Goal: Task Accomplishment & Management: Manage account settings

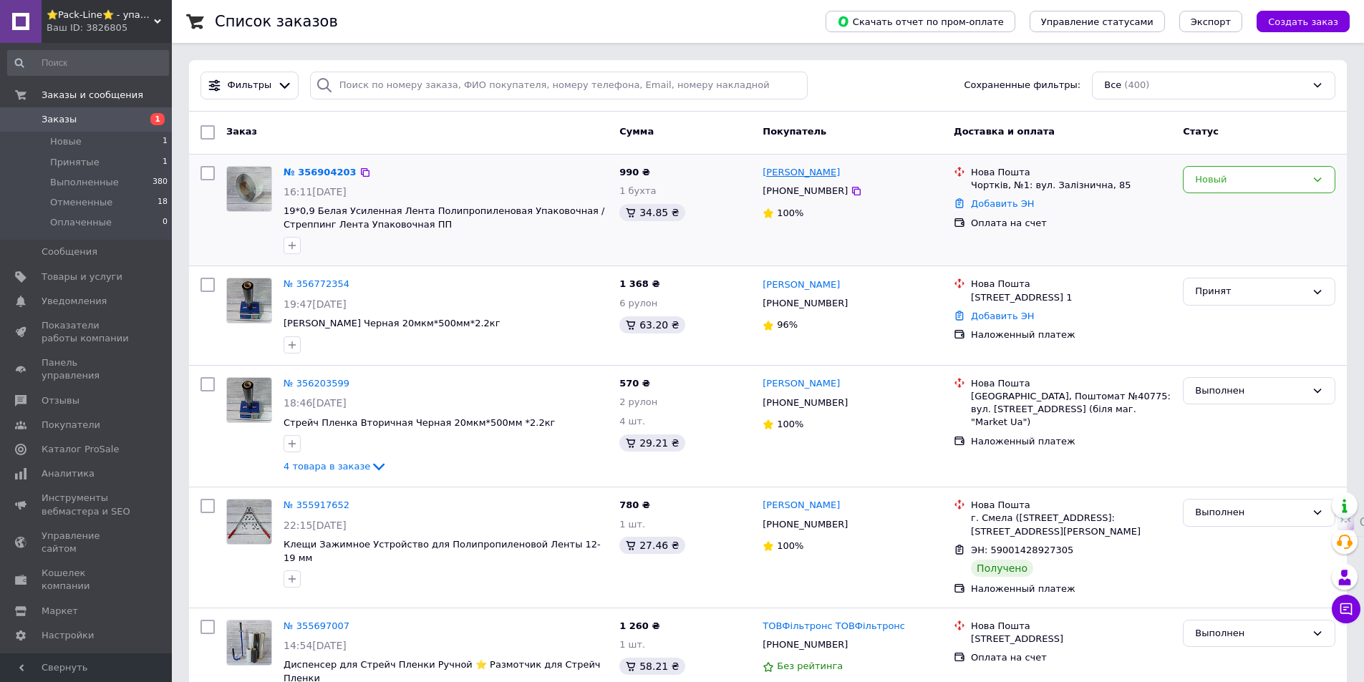
click at [803, 172] on link "[PERSON_NAME]" at bounding box center [801, 173] width 77 height 14
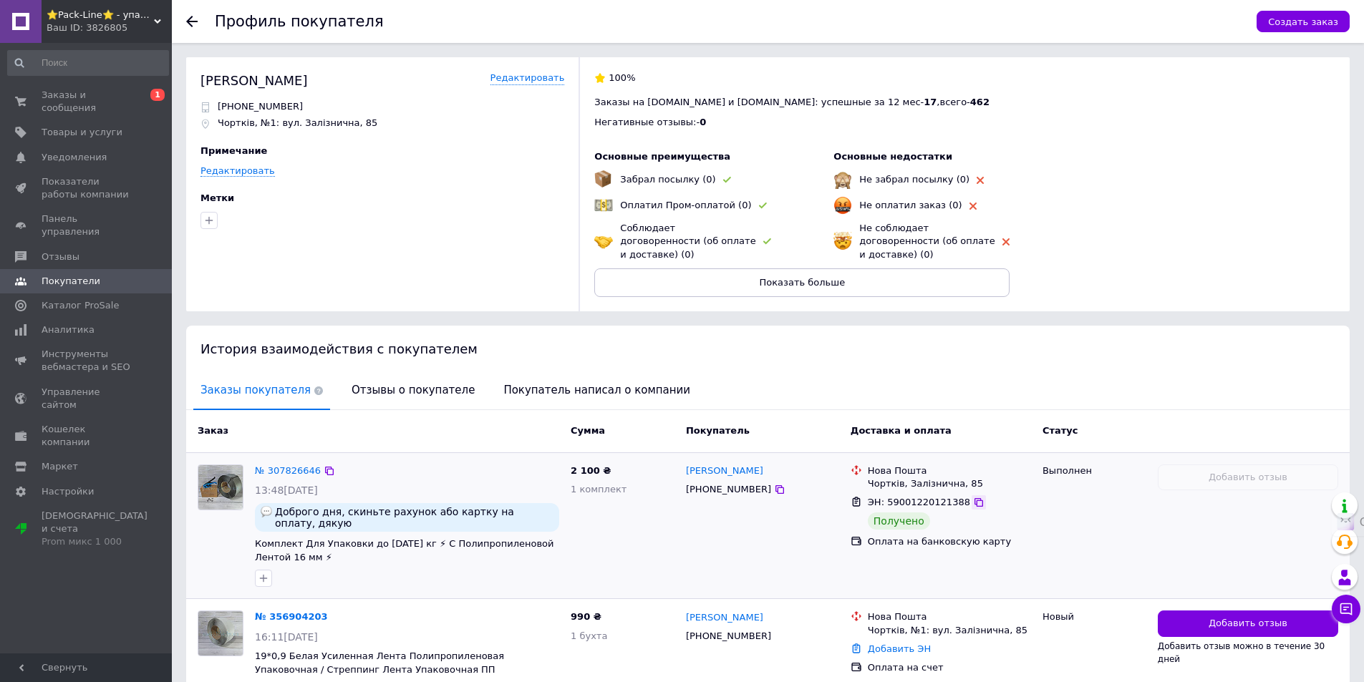
click at [972, 496] on div at bounding box center [979, 503] width 14 height 14
click at [975, 498] on icon at bounding box center [979, 502] width 9 height 9
click at [1170, 179] on div "100% Заказы на [DOMAIN_NAME] и [DOMAIN_NAME]: успешные за 12 мес - 17 , всего -…" at bounding box center [957, 184] width 757 height 254
click at [869, 333] on div "История взаимодействия с покупателем" at bounding box center [768, 349] width 1164 height 47
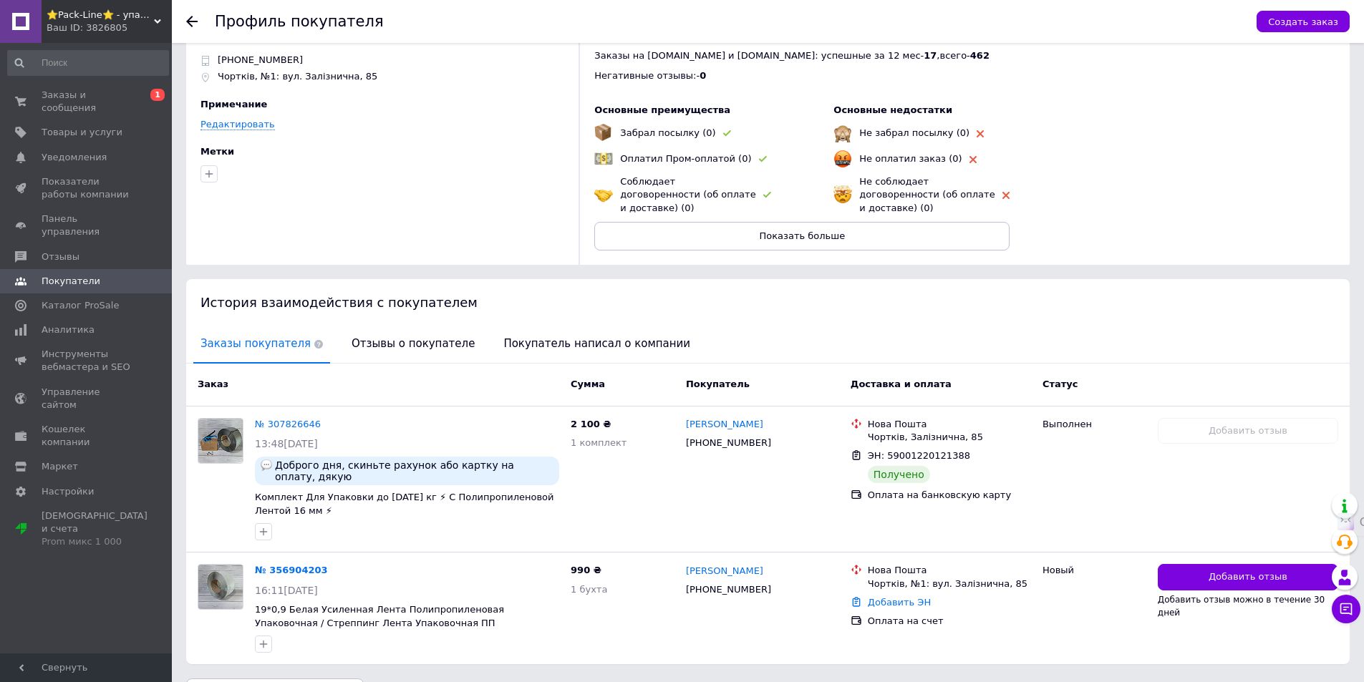
scroll to position [62, 0]
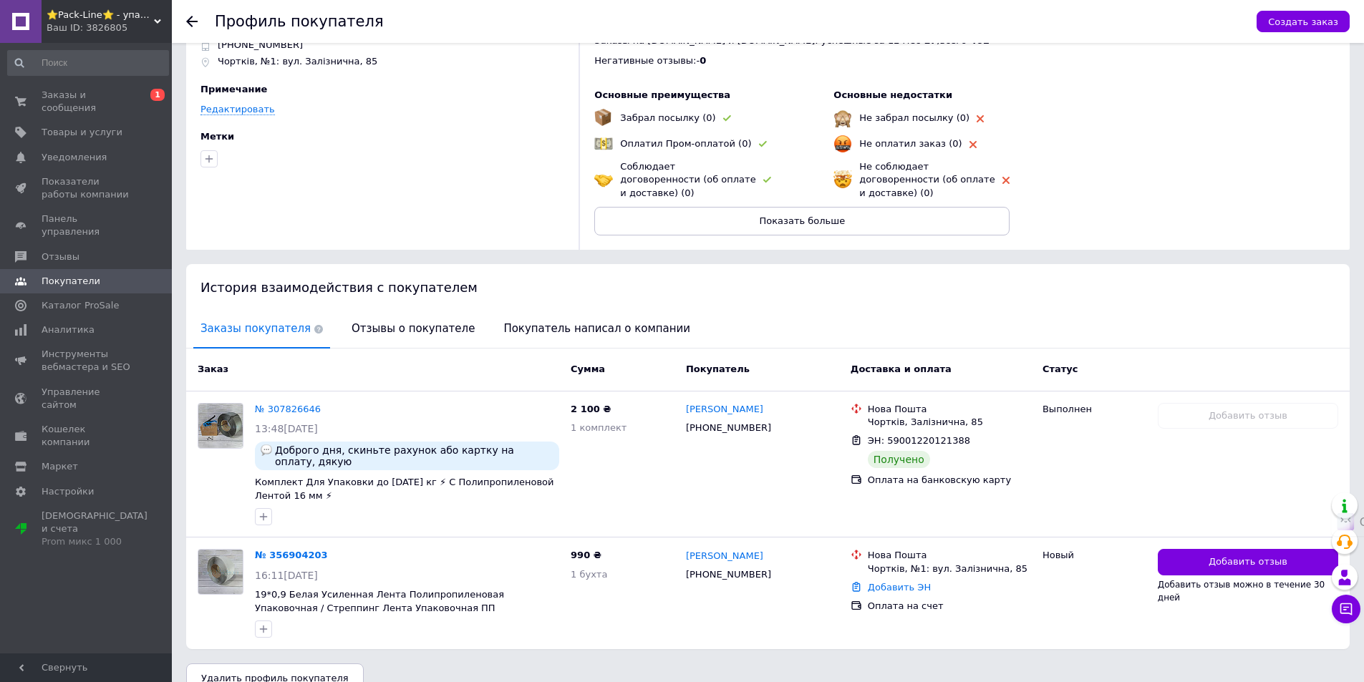
click at [889, 314] on div "Заказы покупателя Отзывы о покупателе Покупатель написал о компании" at bounding box center [768, 330] width 1164 height 38
click at [924, 266] on div "История взаимодействия с покупателем" at bounding box center [768, 287] width 1164 height 47
click at [892, 296] on div "История взаимодействия с покупателем" at bounding box center [768, 287] width 1164 height 47
click at [984, 264] on div "История взаимодействия с покупателем" at bounding box center [768, 287] width 1164 height 47
click at [957, 286] on div "История взаимодействия с покупателем" at bounding box center [768, 287] width 1164 height 47
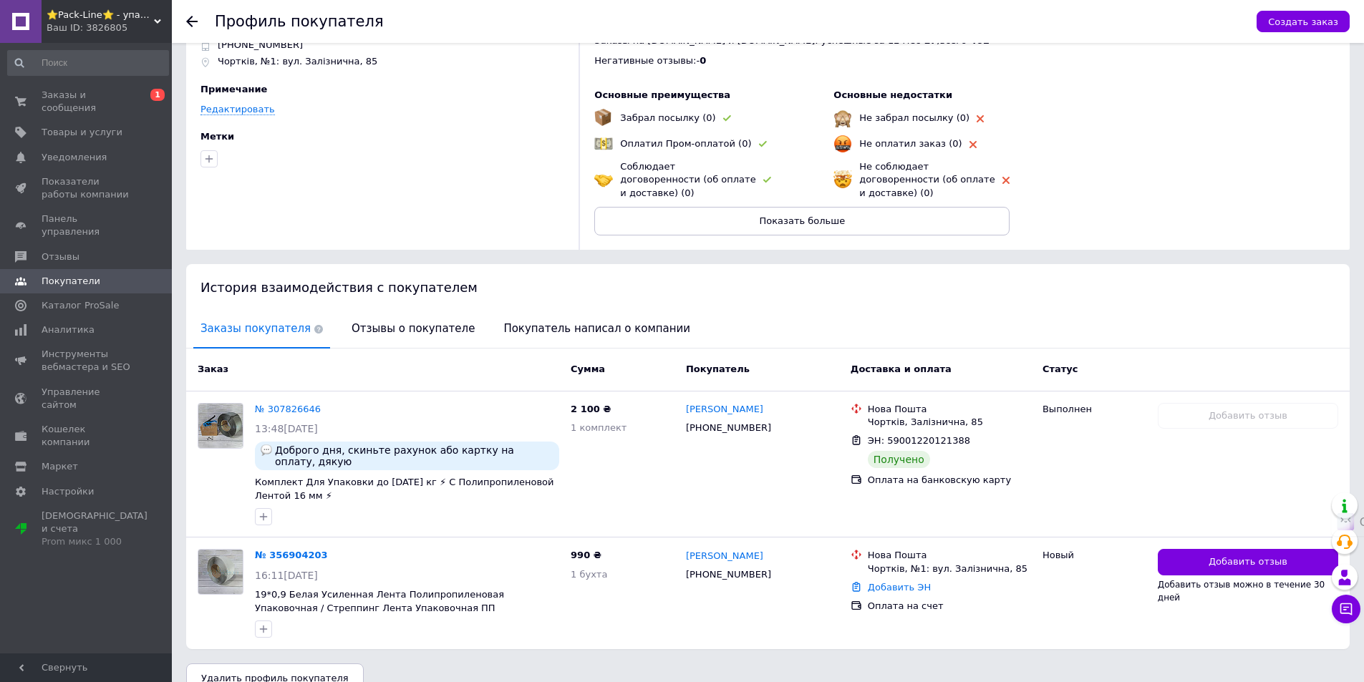
click at [1005, 238] on div "Профиль покупателя Создать заказ [PERSON_NAME] [PHONE_NUMBER] Чортків, №1: вул.…" at bounding box center [768, 322] width 1192 height 768
click at [1076, 294] on div "История взаимодействия с покупателем" at bounding box center [768, 287] width 1164 height 47
click at [1098, 275] on div "История взаимодействия с покупателем" at bounding box center [768, 287] width 1164 height 47
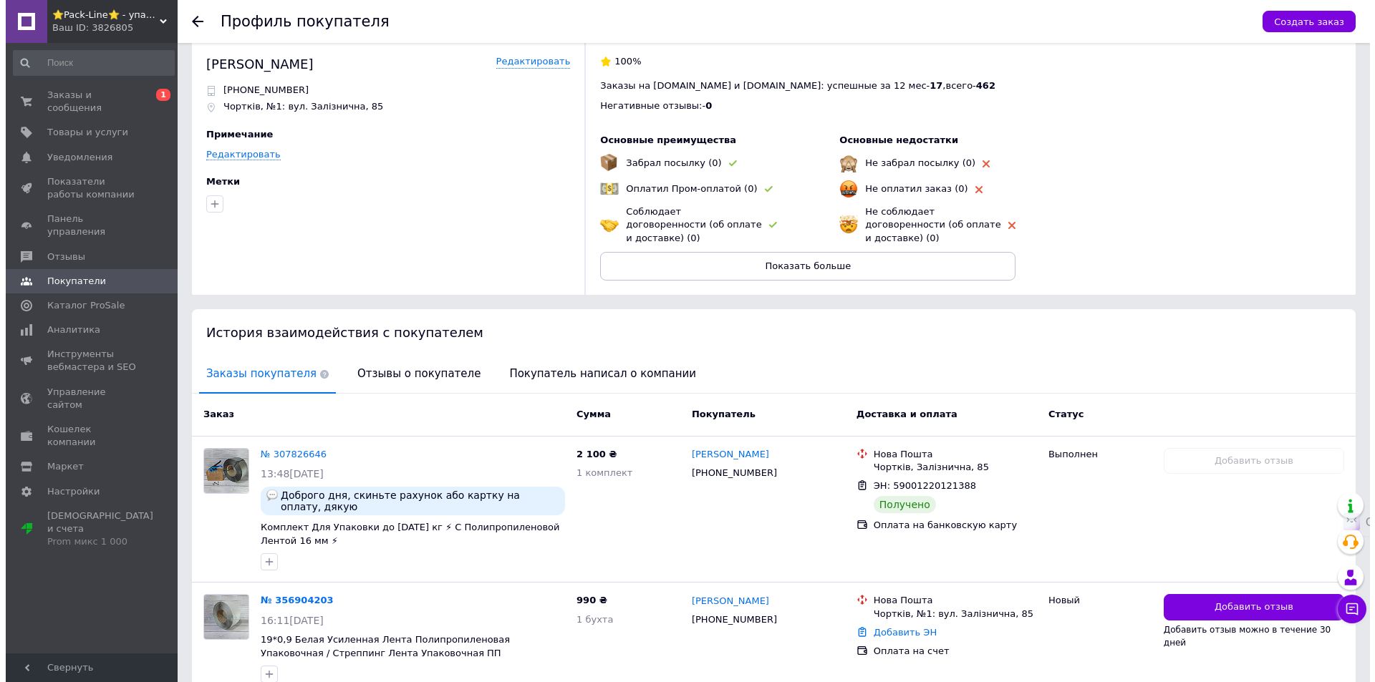
scroll to position [0, 0]
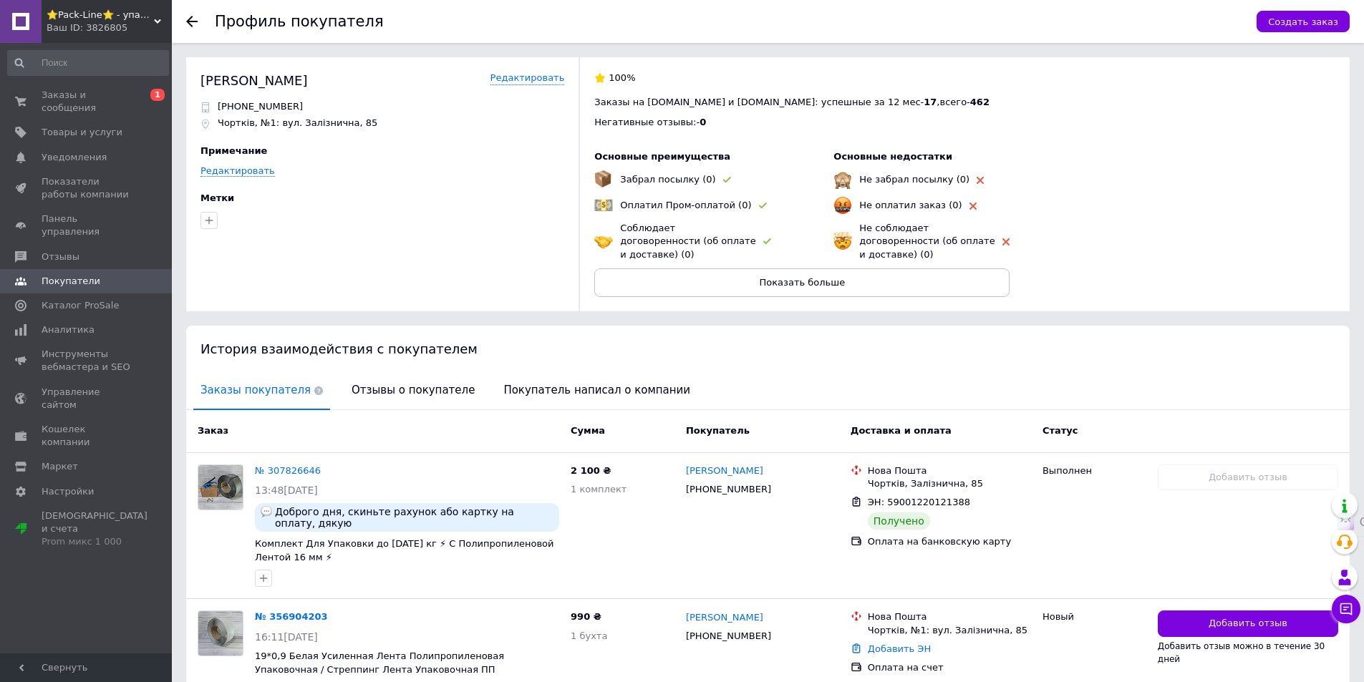
click at [193, 14] on div at bounding box center [200, 21] width 29 height 43
click at [191, 27] on div at bounding box center [200, 21] width 29 height 43
click at [191, 16] on use at bounding box center [191, 21] width 11 height 11
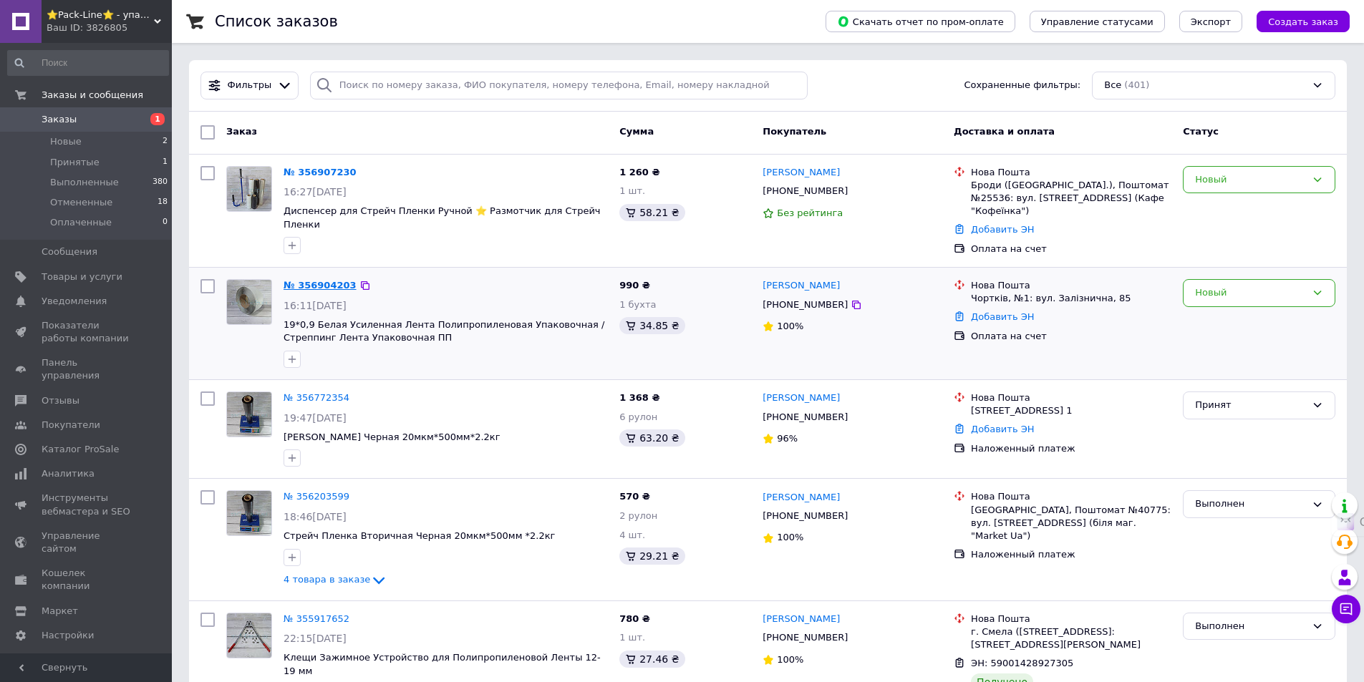
click at [311, 280] on link "№ 356904203" at bounding box center [320, 285] width 73 height 11
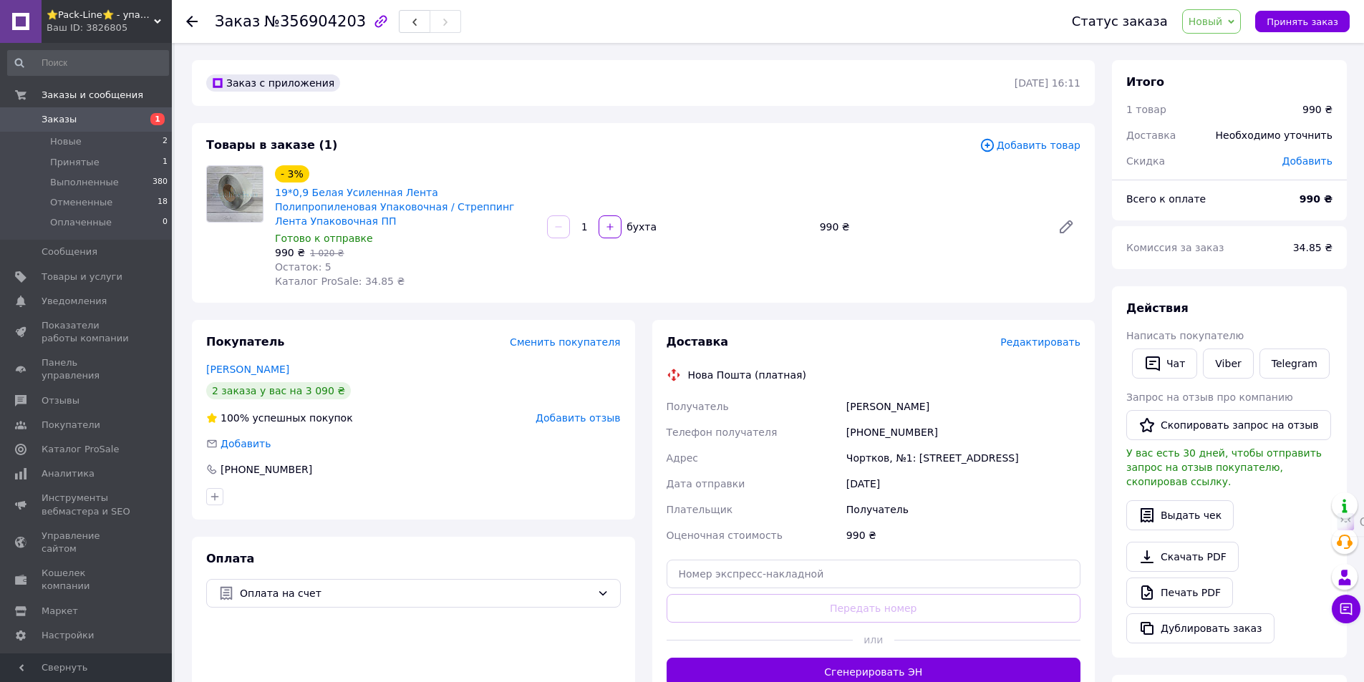
click at [1034, 146] on span "Добавить товар" at bounding box center [1030, 145] width 101 height 16
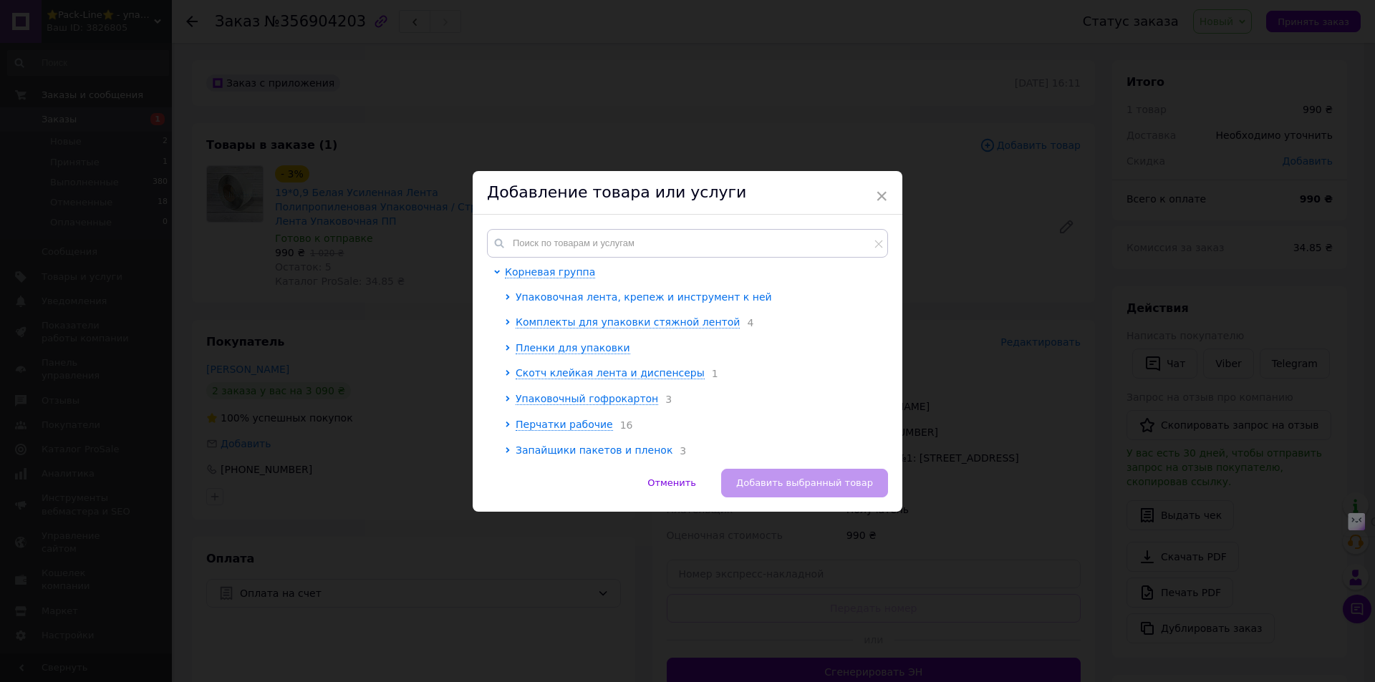
click at [507, 294] on icon at bounding box center [508, 297] width 6 height 6
click at [516, 320] on icon at bounding box center [518, 322] width 4 height 6
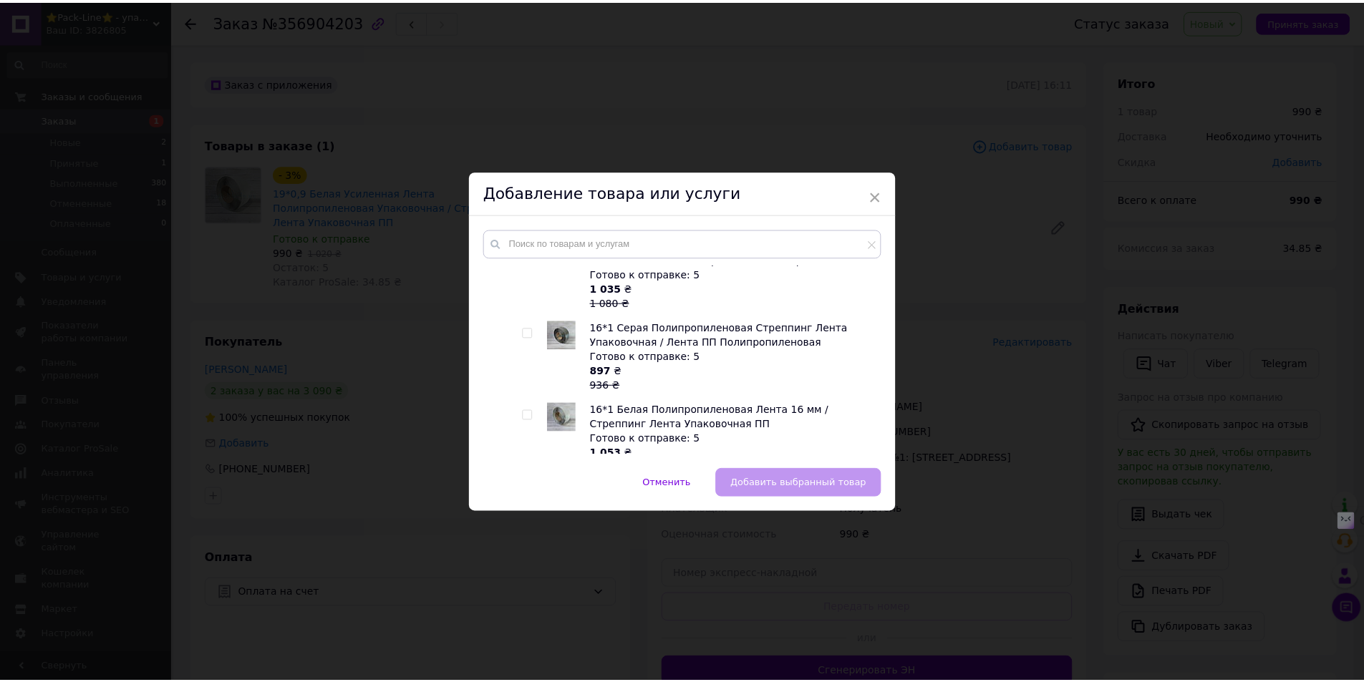
scroll to position [788, 0]
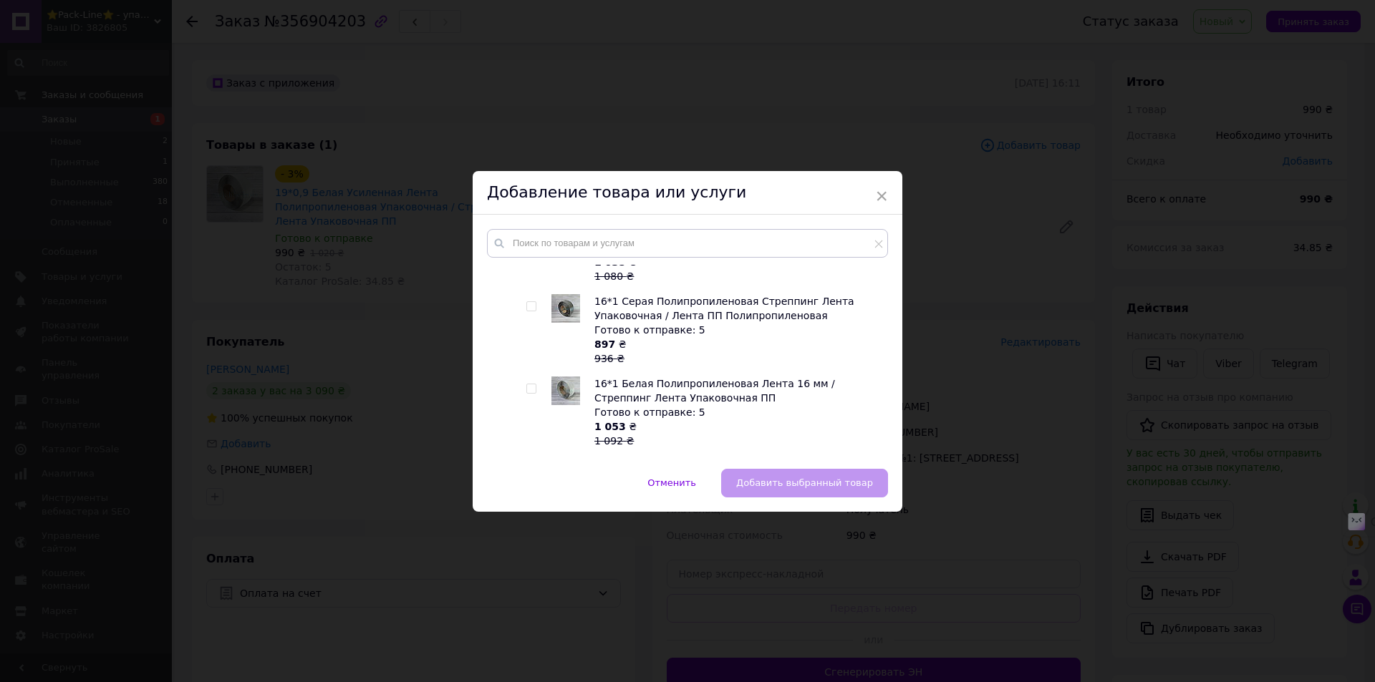
click at [526, 387] on input "checkbox" at bounding box center [530, 389] width 9 height 9
checkbox input "true"
click at [821, 474] on button "Добавить выбранный товар" at bounding box center [804, 483] width 167 height 29
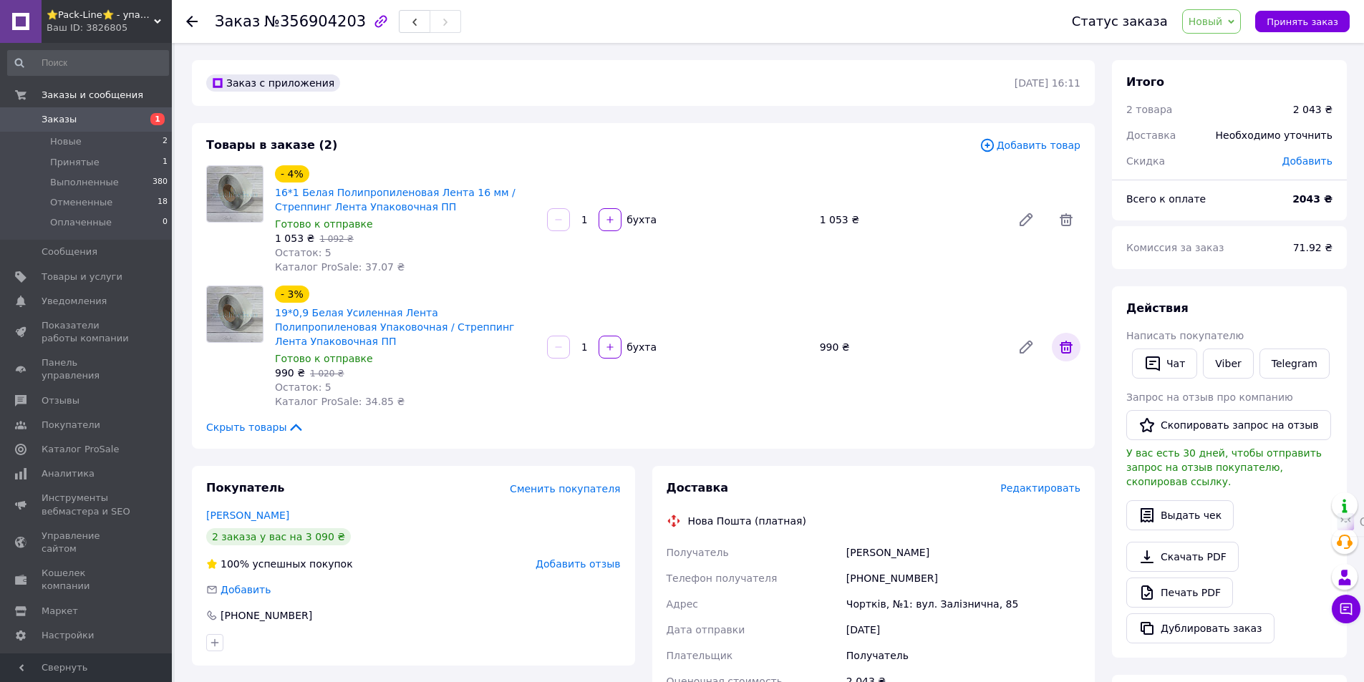
click at [1068, 342] on icon at bounding box center [1066, 347] width 17 height 17
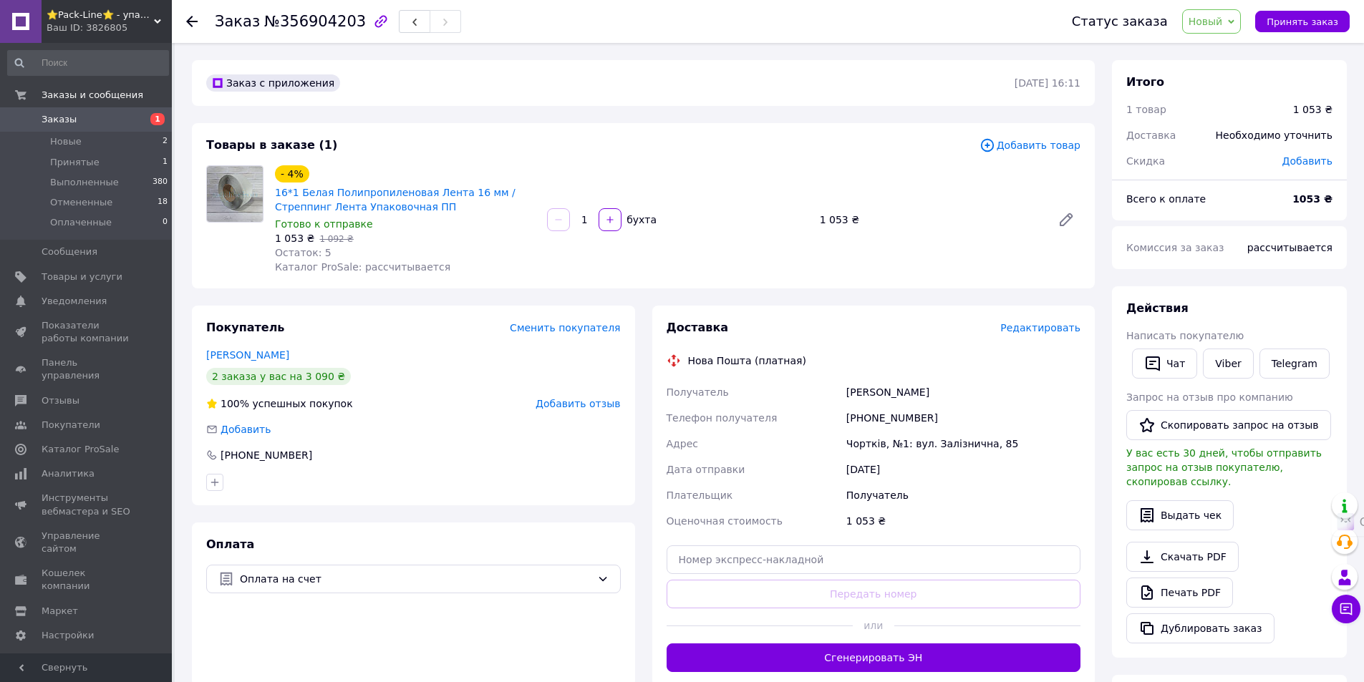
click at [1223, 23] on span "Новый" at bounding box center [1206, 21] width 34 height 11
click at [1227, 50] on li "Принят" at bounding box center [1221, 49] width 76 height 21
click at [192, 21] on use at bounding box center [191, 21] width 11 height 11
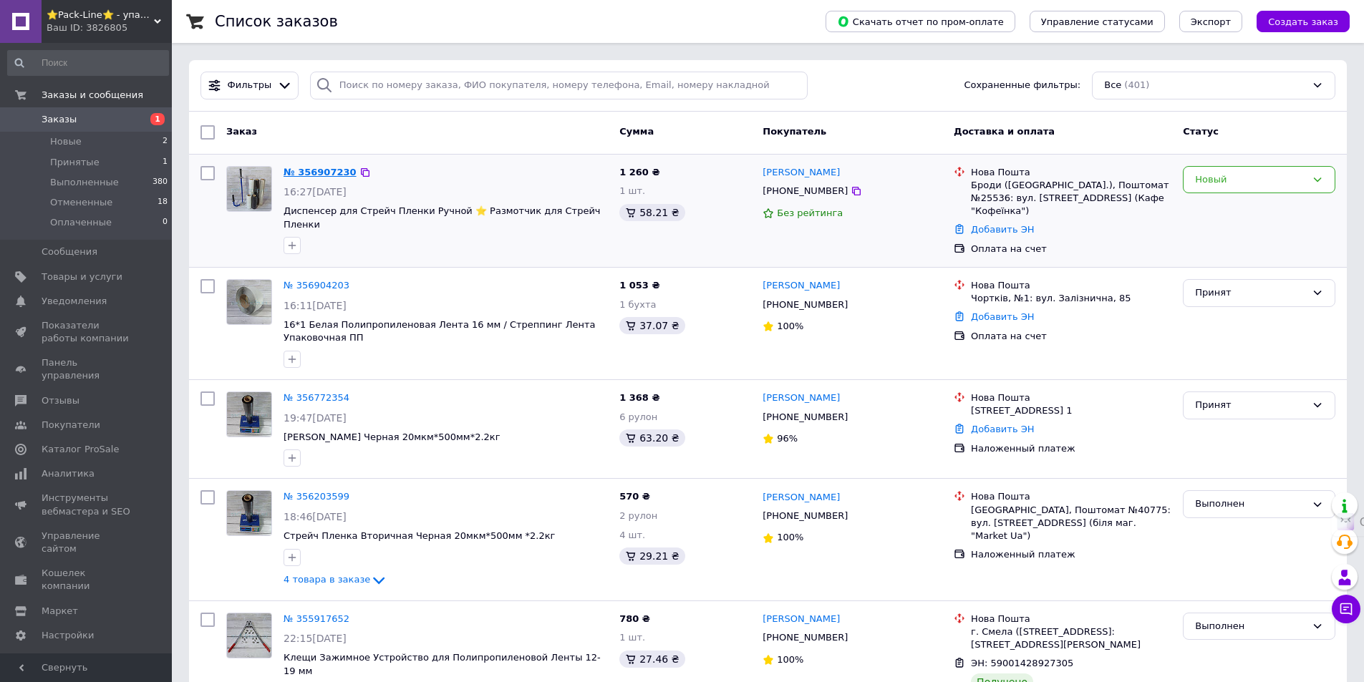
click at [311, 167] on link "№ 356907230" at bounding box center [320, 172] width 73 height 11
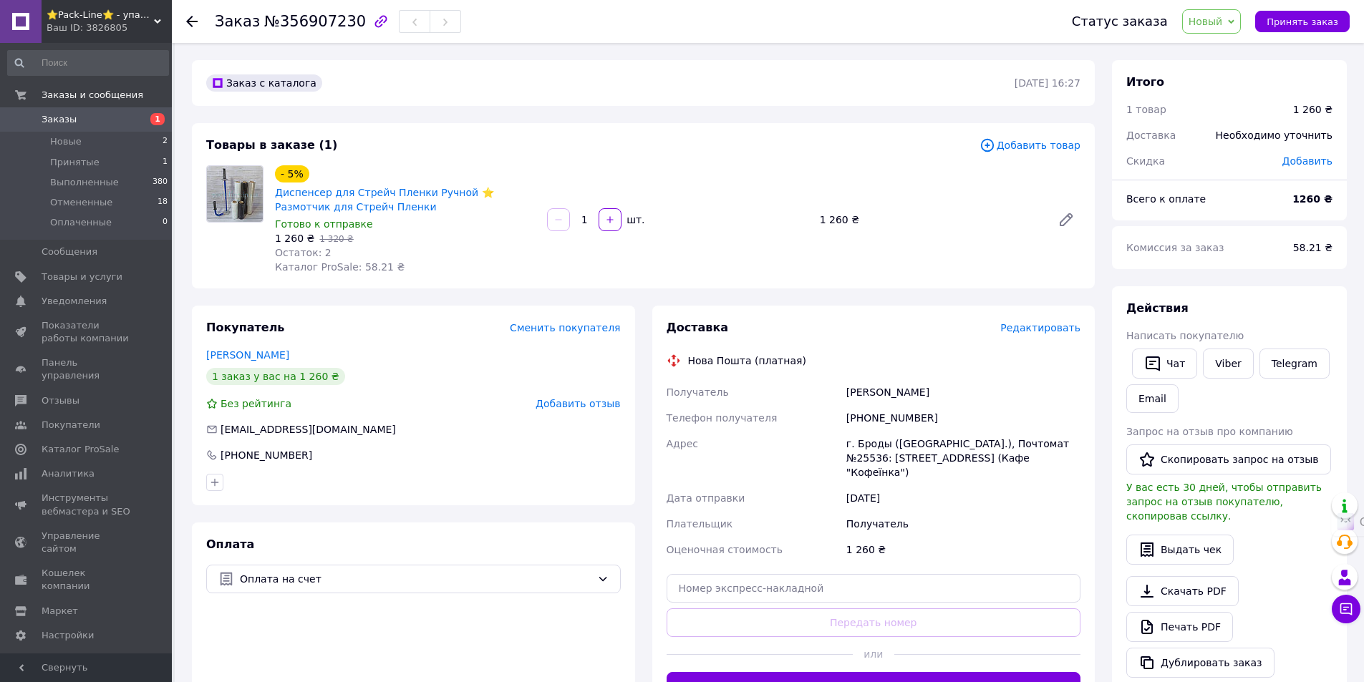
click at [948, 213] on div "1 260 ₴" at bounding box center [930, 220] width 232 height 20
click at [914, 202] on div "- 5% Диспенсер для Стрейч Пленки Ручной ⭐ Размотчик для Стрейч Пленки Готово к …" at bounding box center [677, 220] width 817 height 115
click at [887, 208] on div "- 5% Диспенсер для Стрейч Пленки Ручной ⭐ Размотчик для Стрейч Пленки Готово к …" at bounding box center [677, 220] width 817 height 115
click at [942, 196] on div "- 5% Диспенсер для Стрейч Пленки Ручной ⭐ Размотчик для Стрейч Пленки Готово к …" at bounding box center [677, 220] width 817 height 115
click at [899, 178] on div "- 5% Диспенсер для Стрейч Пленки Ручной ⭐ Размотчик для Стрейч Пленки Готово к …" at bounding box center [677, 220] width 817 height 115
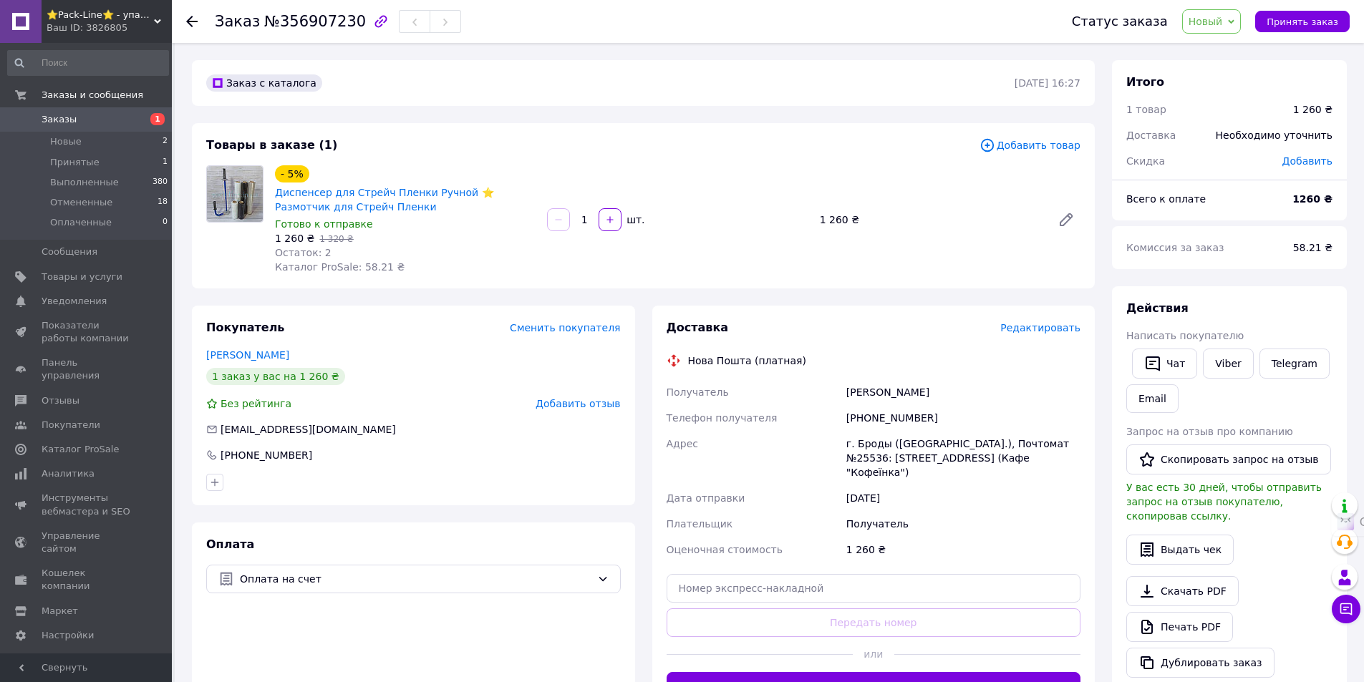
click at [1223, 23] on span "Новый" at bounding box center [1206, 21] width 34 height 11
click at [1238, 75] on li "Выполнен" at bounding box center [1221, 71] width 76 height 21
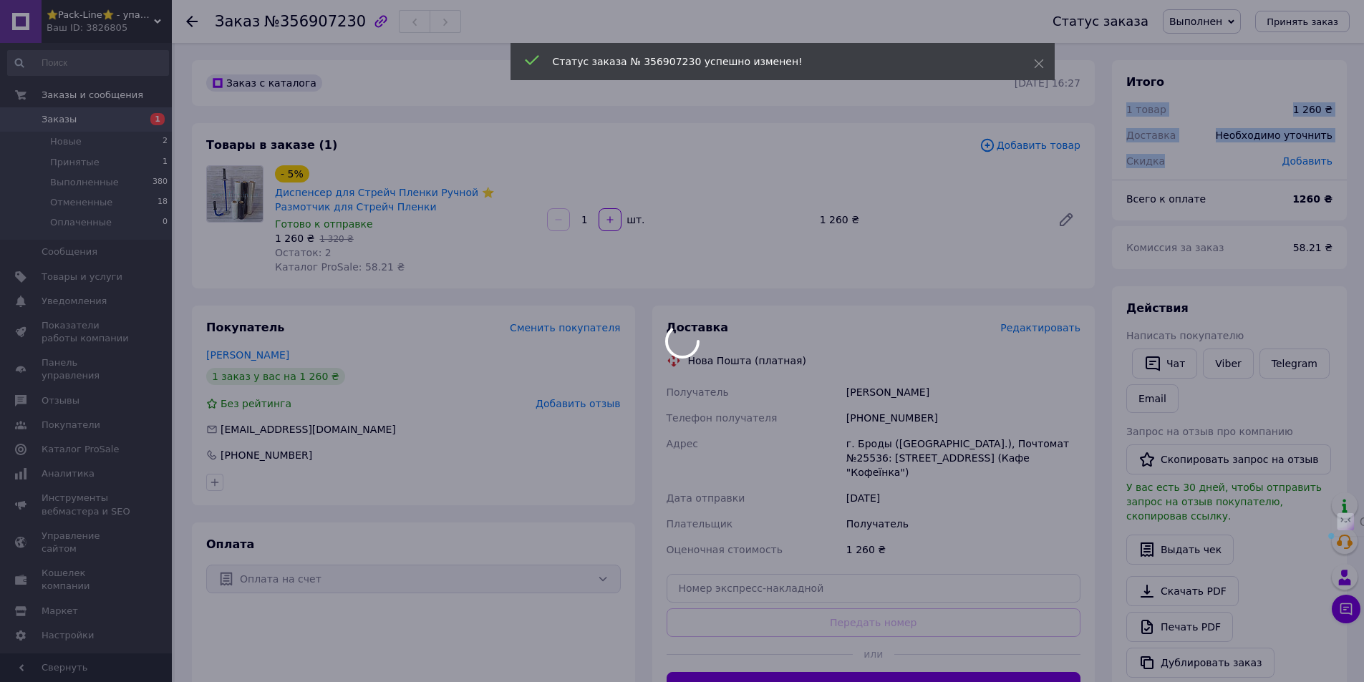
drag, startPoint x: 1330, startPoint y: 106, endPoint x: 1349, endPoint y: 0, distance: 107.7
click at [1349, 43] on div "Заказ №356907230 Статус заказа Выполнен Принят Отменен Оплаченный Принять заказ…" at bounding box center [769, 549] width 1189 height 1013
click at [1204, 31] on div at bounding box center [682, 341] width 1364 height 682
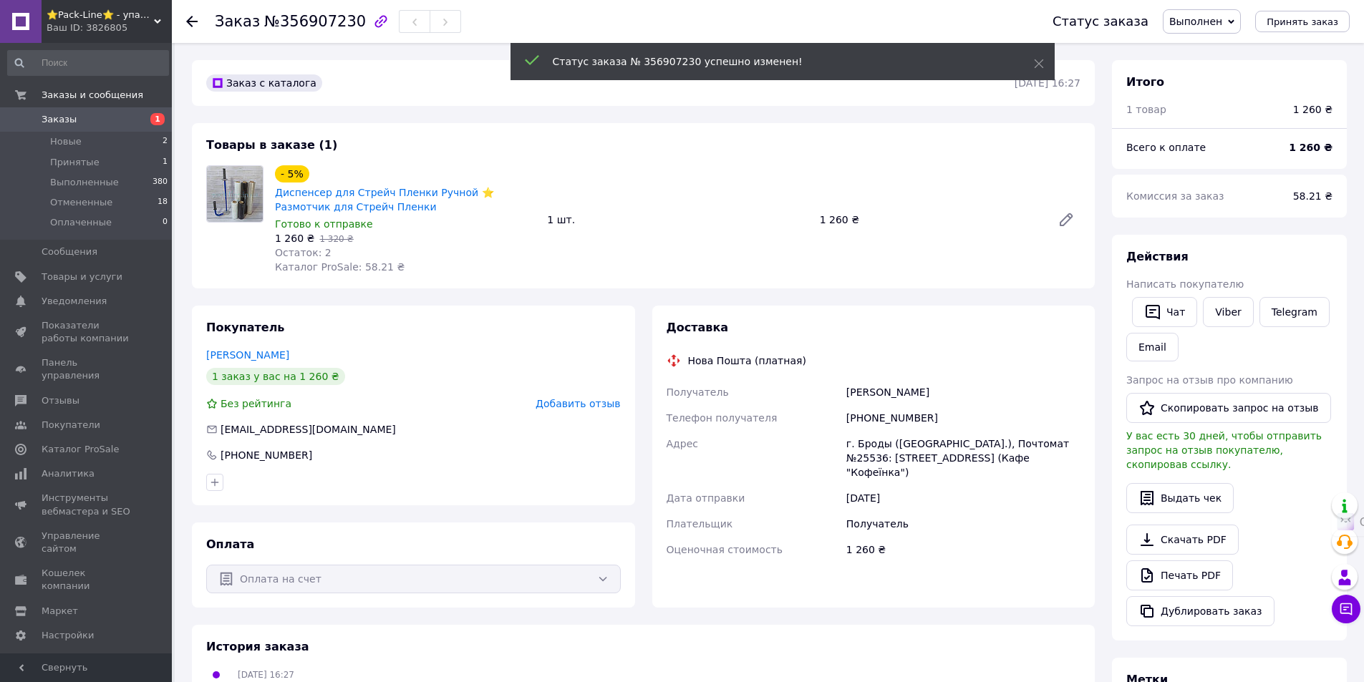
click at [1222, 21] on span "Выполнен" at bounding box center [1195, 21] width 53 height 11
click at [1207, 54] on li "Принят" at bounding box center [1202, 49] width 77 height 21
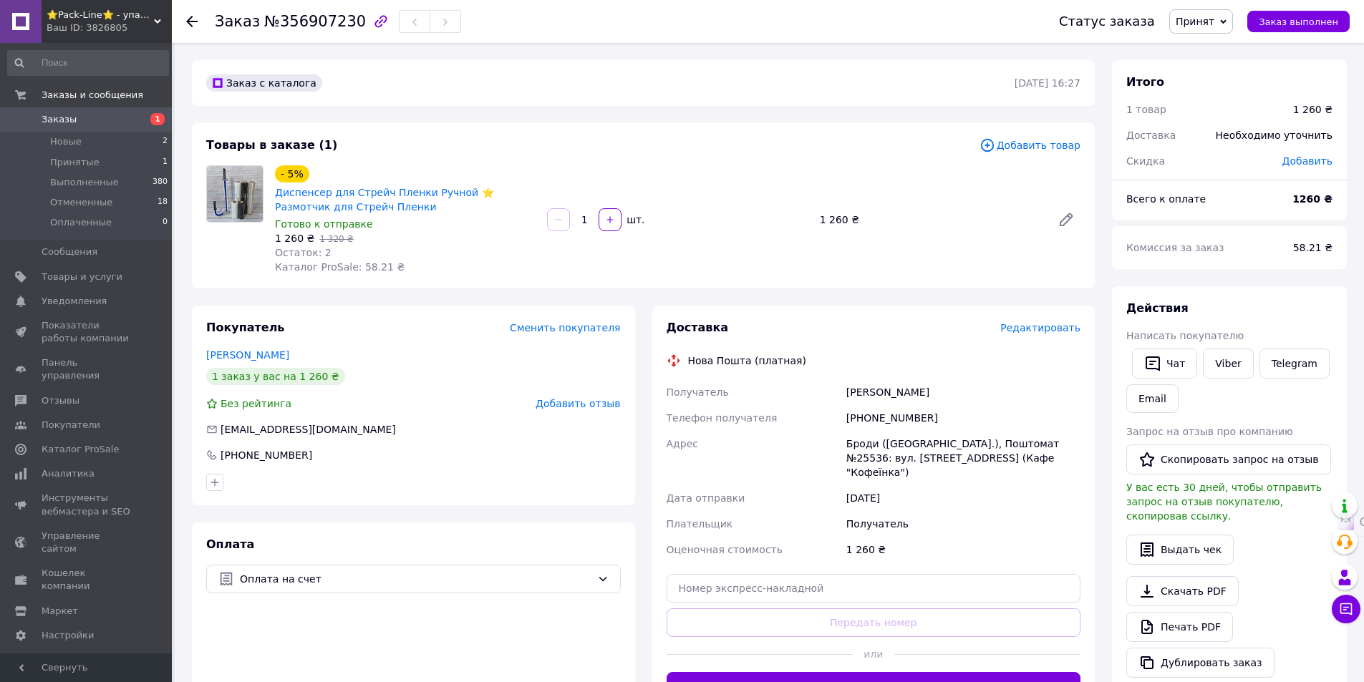
click at [189, 20] on use at bounding box center [191, 21] width 11 height 11
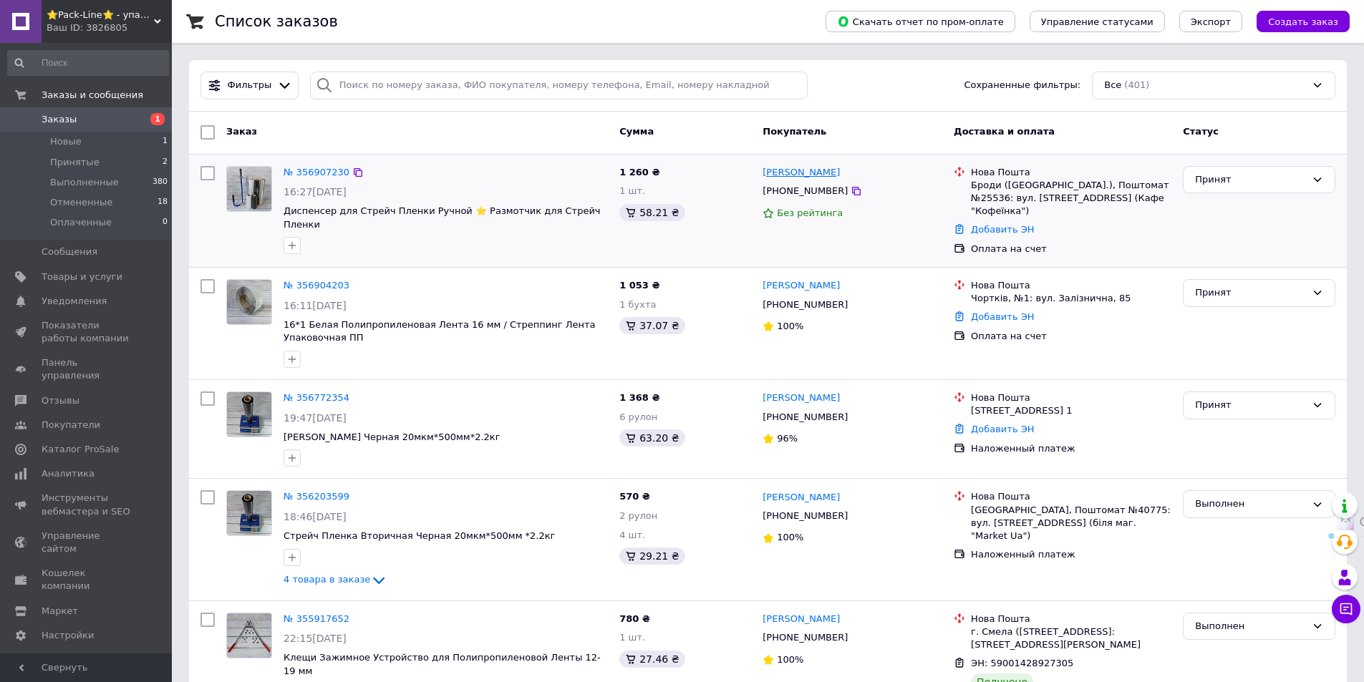
drag, startPoint x: 854, startPoint y: 176, endPoint x: 782, endPoint y: 176, distance: 71.6
click at [782, 176] on div "[PERSON_NAME]" at bounding box center [852, 173] width 183 height 16
click at [857, 208] on div "Без рейтинга" at bounding box center [853, 214] width 180 height 14
click at [307, 392] on link "№ 356772354" at bounding box center [317, 397] width 66 height 11
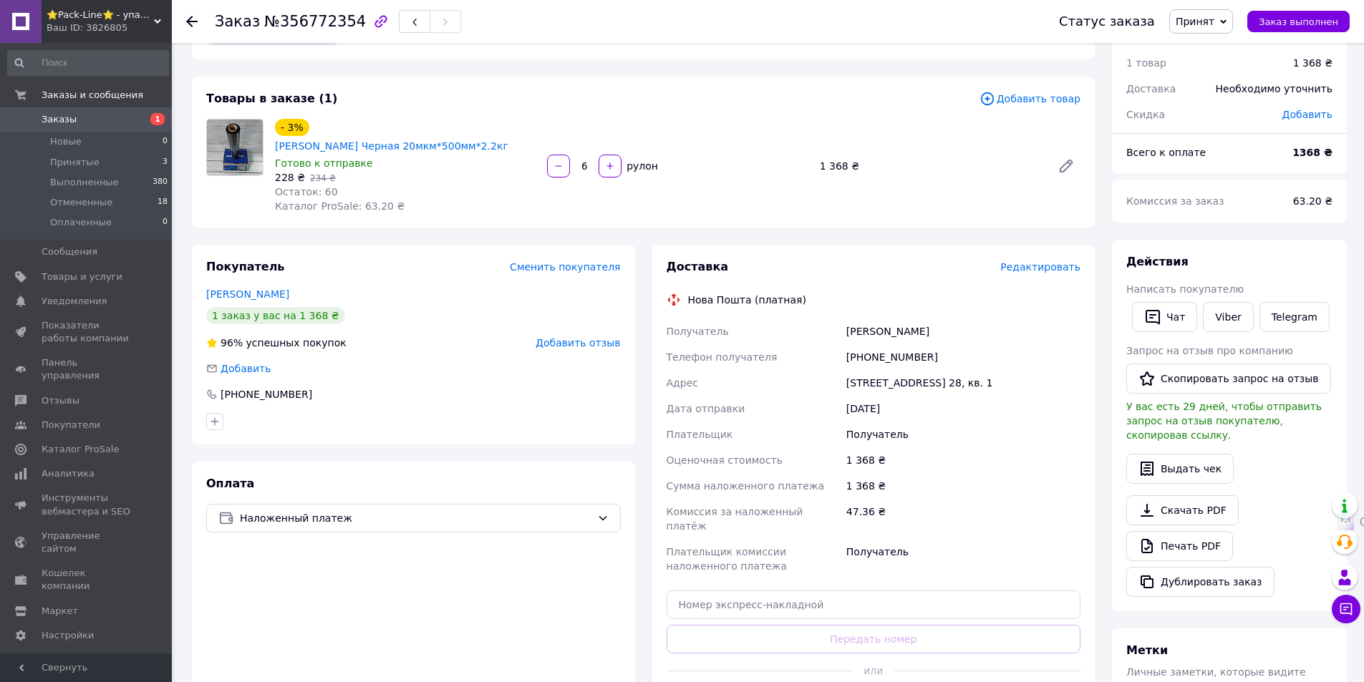
scroll to position [72, 0]
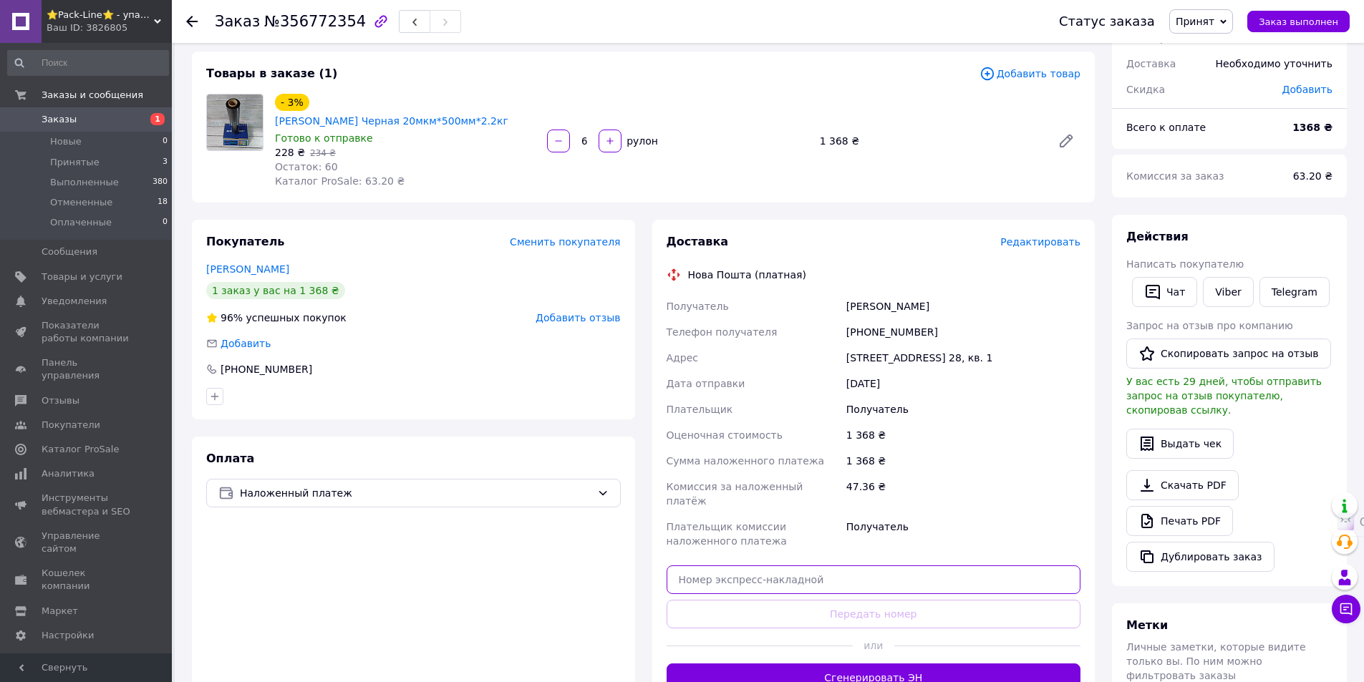
click at [904, 573] on input "text" at bounding box center [874, 580] width 415 height 29
click at [949, 145] on div "1 368 ₴" at bounding box center [930, 141] width 232 height 20
drag, startPoint x: 946, startPoint y: 118, endPoint x: 904, endPoint y: 142, distance: 48.4
click at [904, 142] on div "1 368 ₴" at bounding box center [930, 141] width 232 height 20
click at [950, 137] on div "1 368 ₴" at bounding box center [930, 141] width 232 height 20
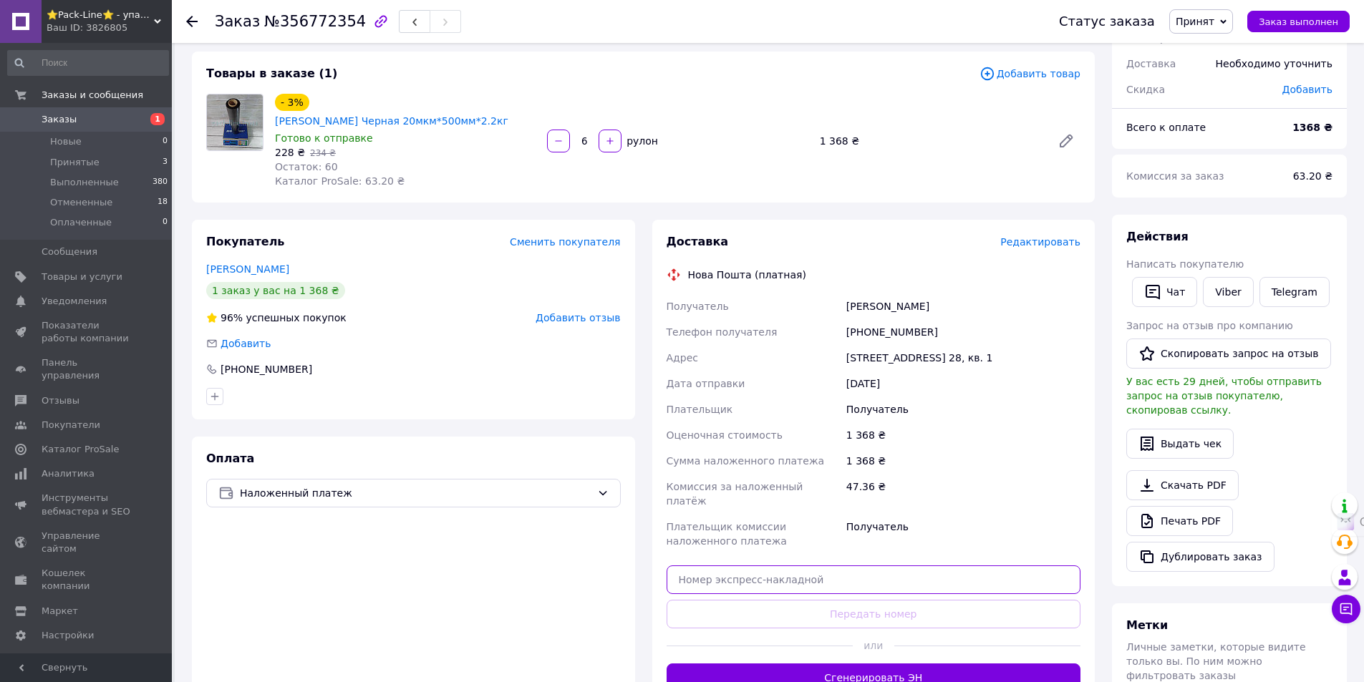
click at [899, 566] on input "text" at bounding box center [874, 580] width 415 height 29
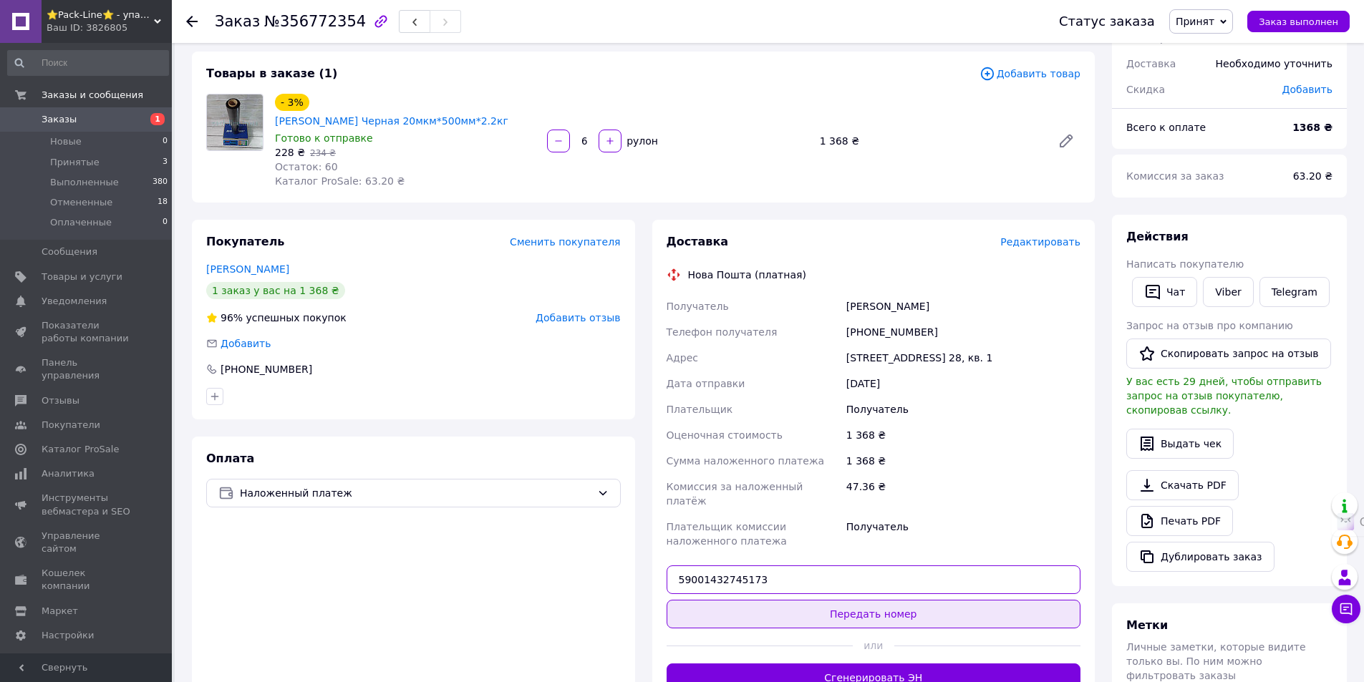
type input "59001432745173"
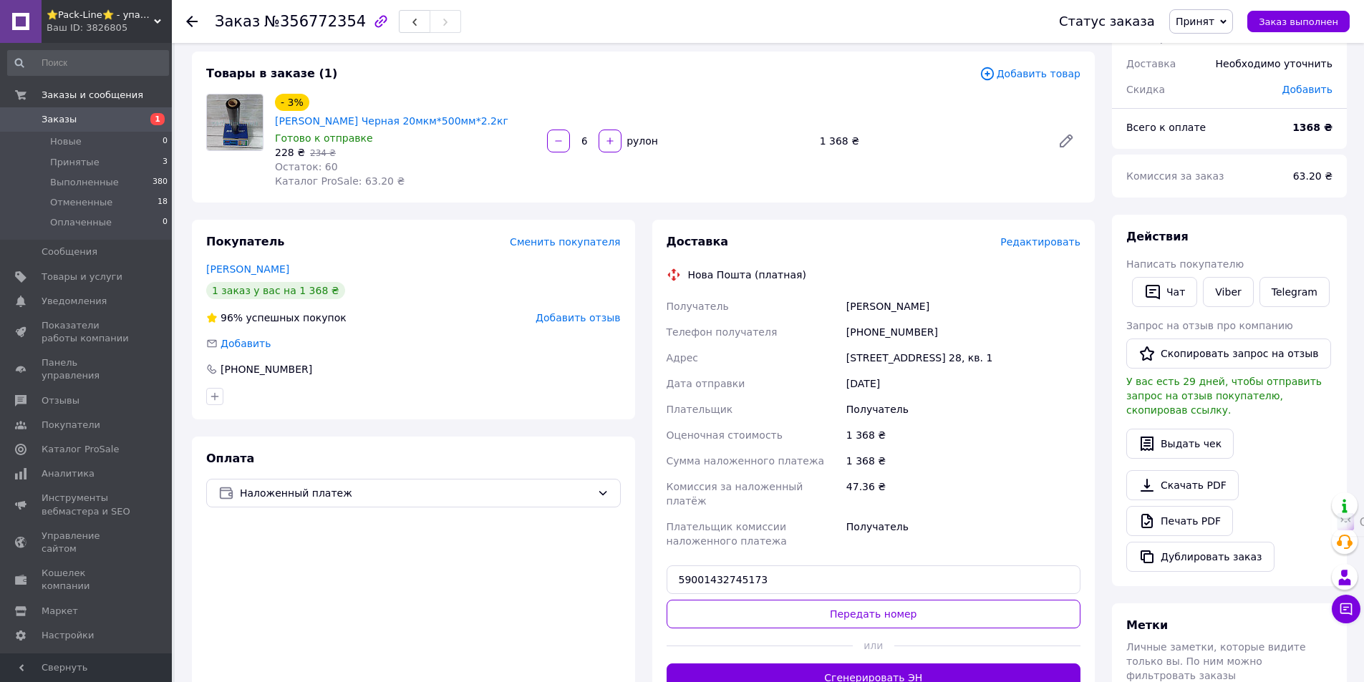
click at [898, 602] on button "Передать номер" at bounding box center [874, 614] width 415 height 29
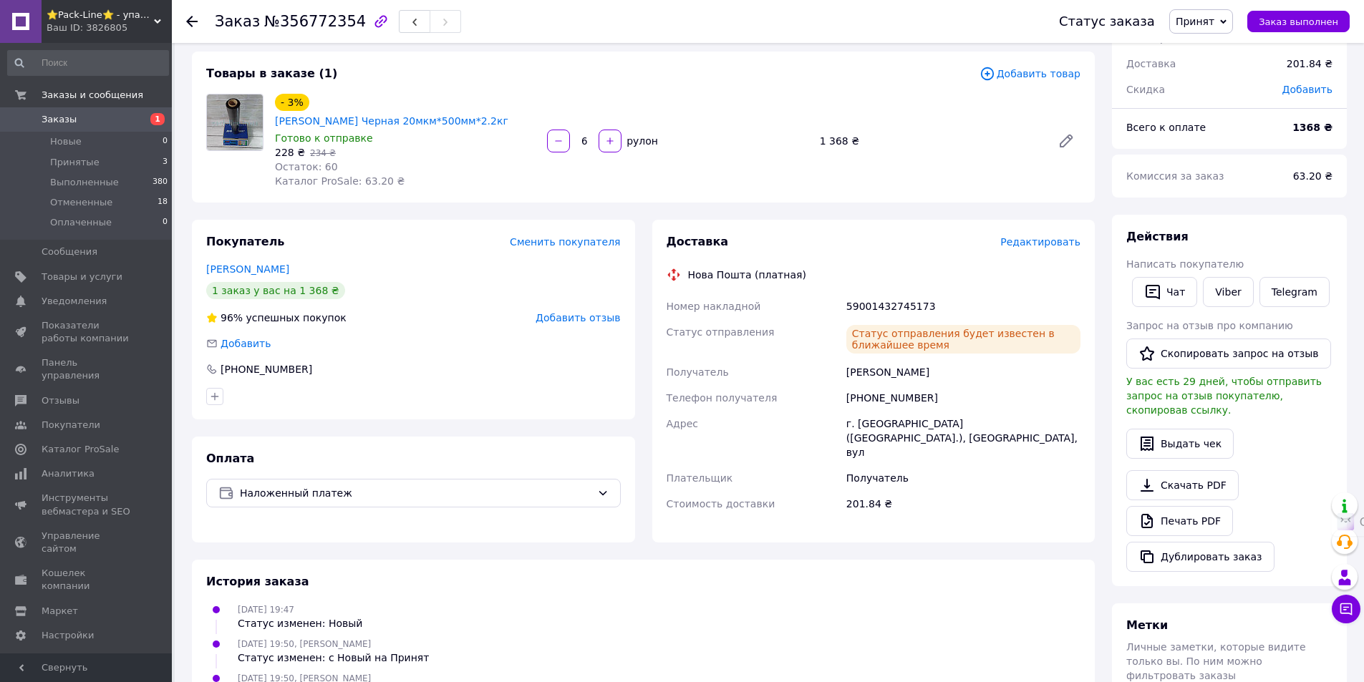
click at [1015, 413] on div "г. [GEOGRAPHIC_DATA] ([GEOGRAPHIC_DATA].), [GEOGRAPHIC_DATA], вул" at bounding box center [964, 438] width 240 height 54
click at [1212, 19] on span "Принят" at bounding box center [1195, 21] width 39 height 11
click at [1219, 49] on li "Выполнен" at bounding box center [1208, 49] width 76 height 21
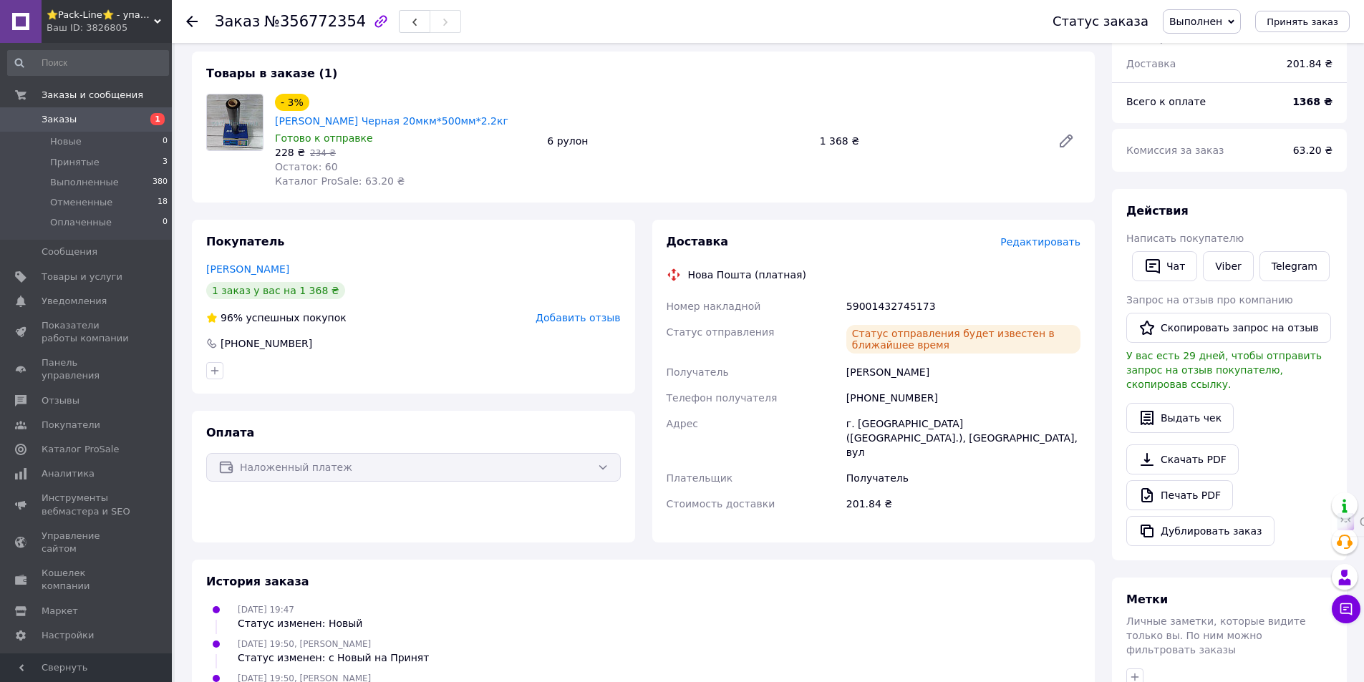
click at [187, 16] on icon at bounding box center [191, 21] width 11 height 11
